Goal: Use online tool/utility

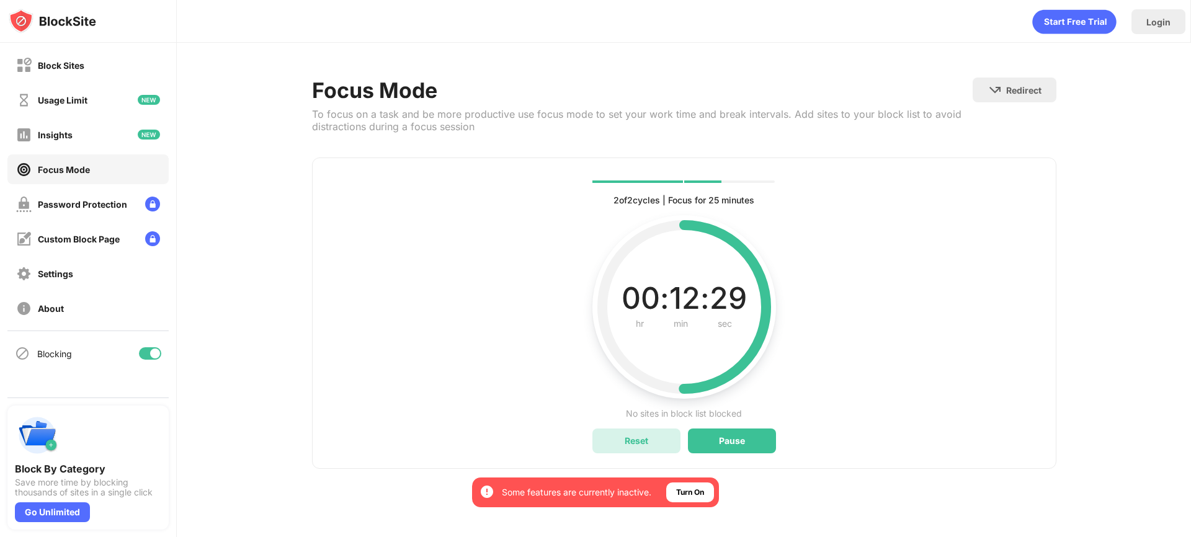
click at [628, 439] on div "Reset" at bounding box center [636, 440] width 24 height 11
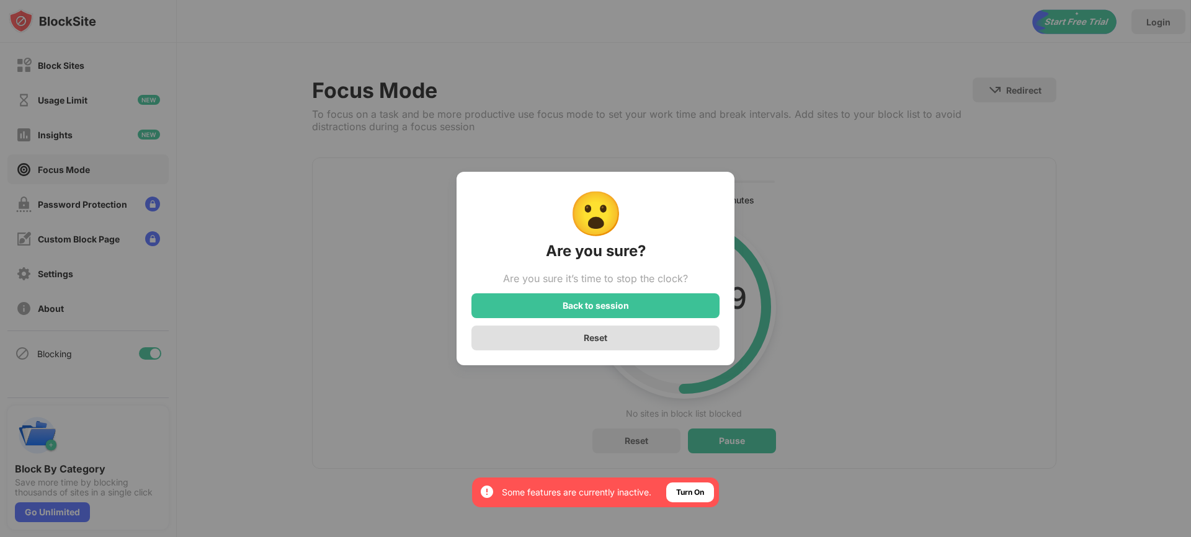
click at [619, 335] on div "Reset" at bounding box center [595, 338] width 248 height 25
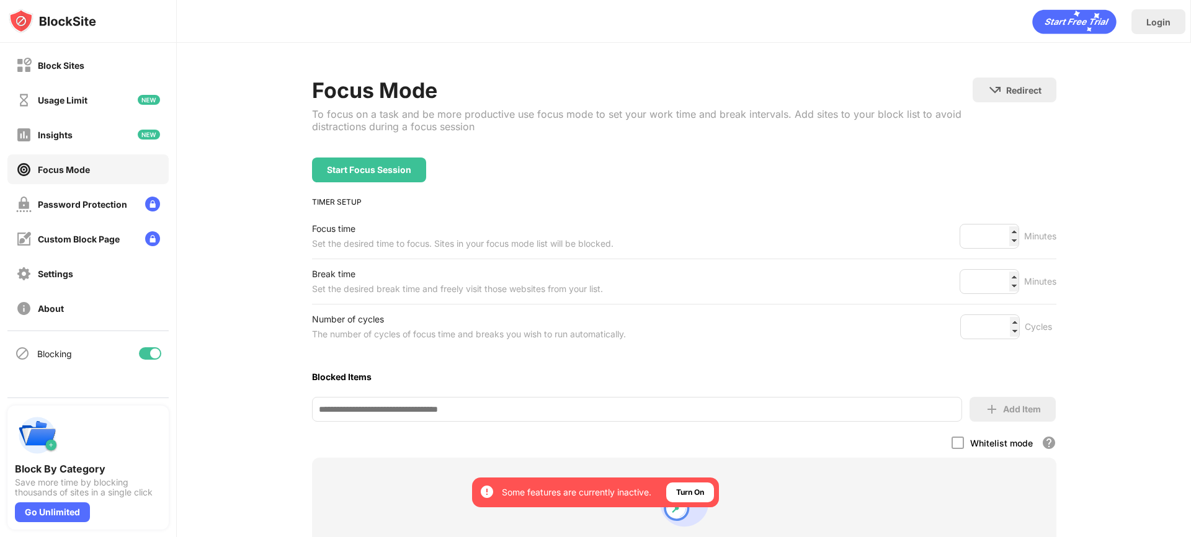
click at [363, 172] on div "Start Focus Session" at bounding box center [369, 170] width 84 height 10
